Goal: Communication & Community: Answer question/provide support

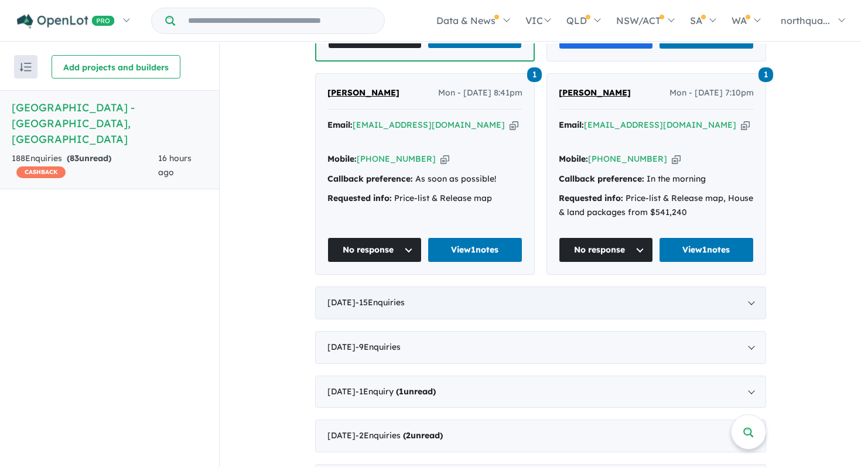
click at [553, 286] on div "[DATE] - 15 Enquir ies ( 0 unread)" at bounding box center [540, 302] width 451 height 33
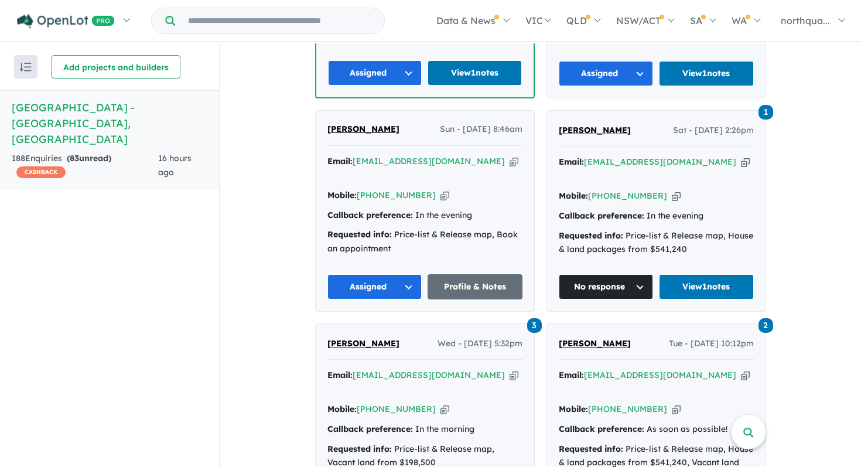
scroll to position [1197, 0]
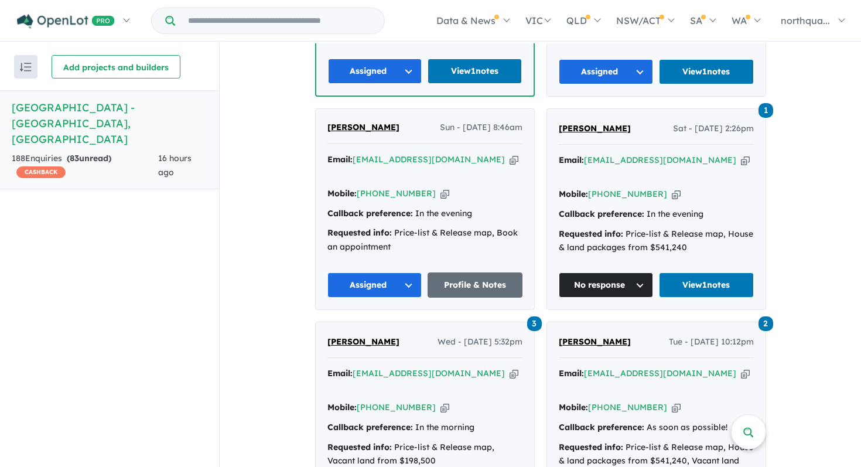
click at [355, 336] on span "[PERSON_NAME]" at bounding box center [363, 341] width 72 height 11
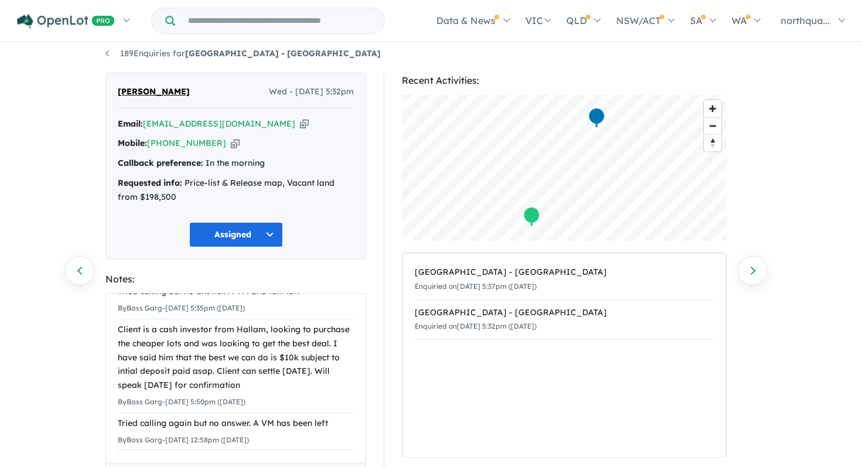
scroll to position [6, 0]
